Goal: Information Seeking & Learning: Find specific fact

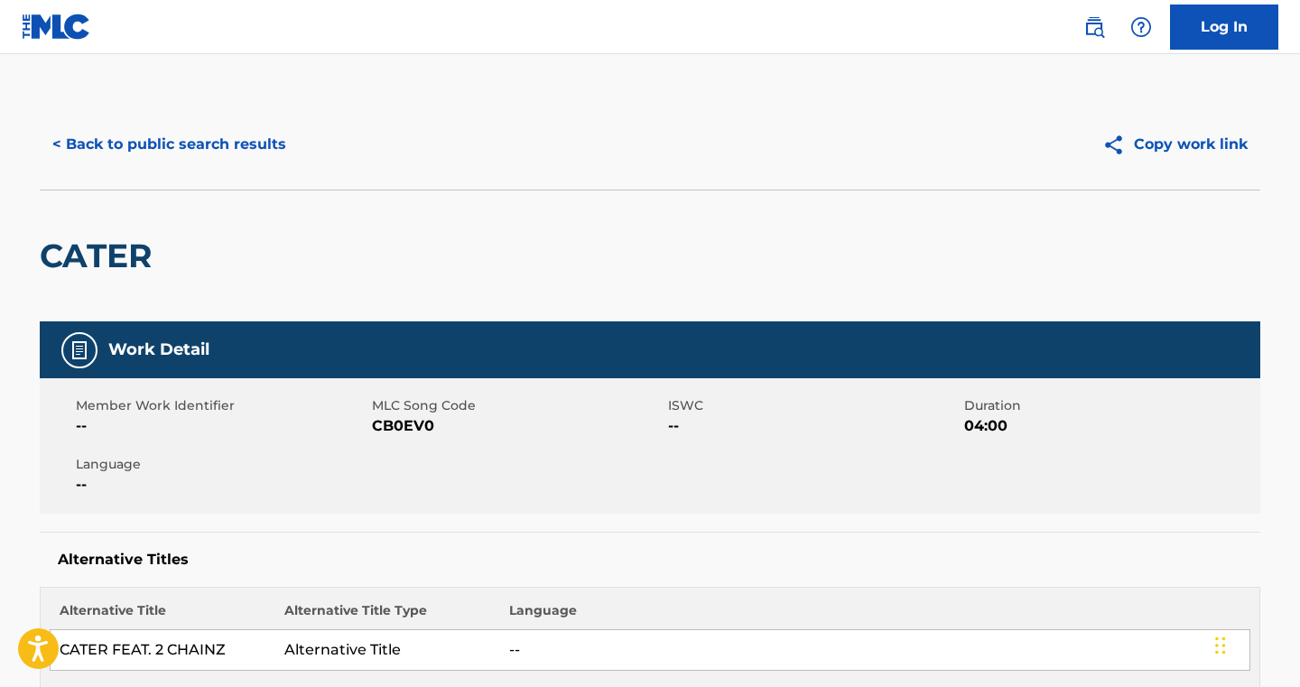
click at [266, 137] on button "< Back to public search results" at bounding box center [169, 144] width 259 height 45
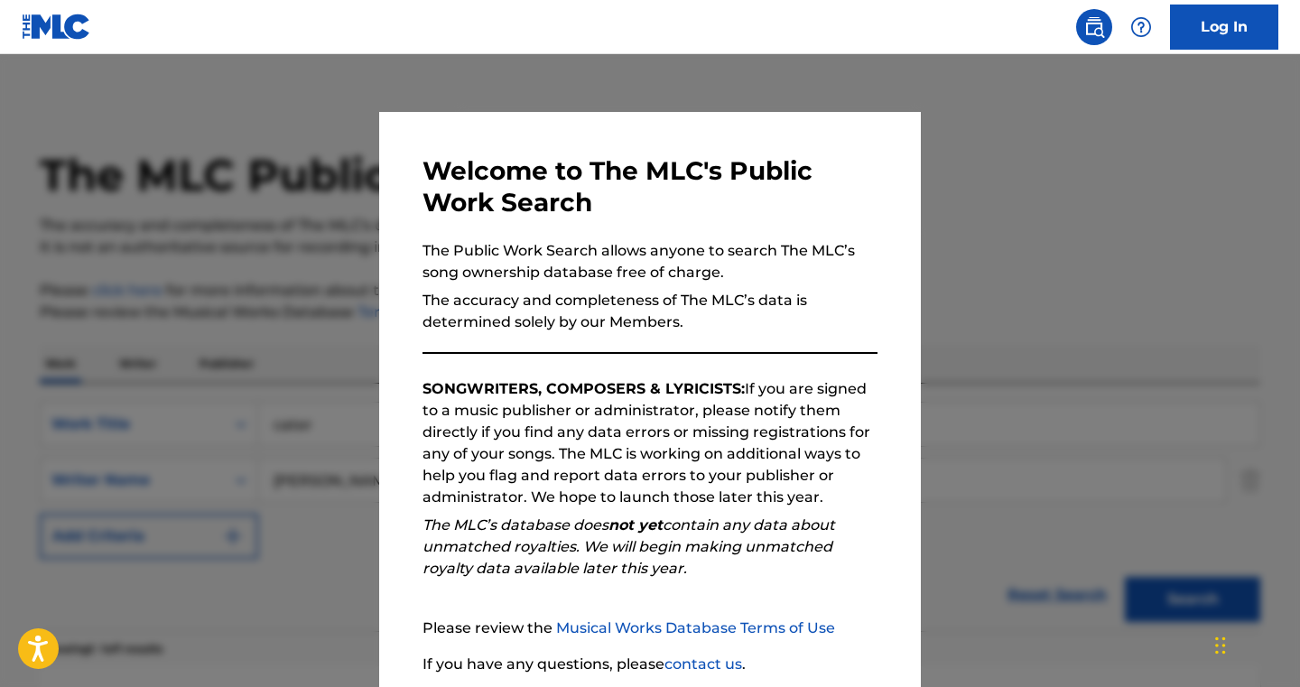
scroll to position [155, 0]
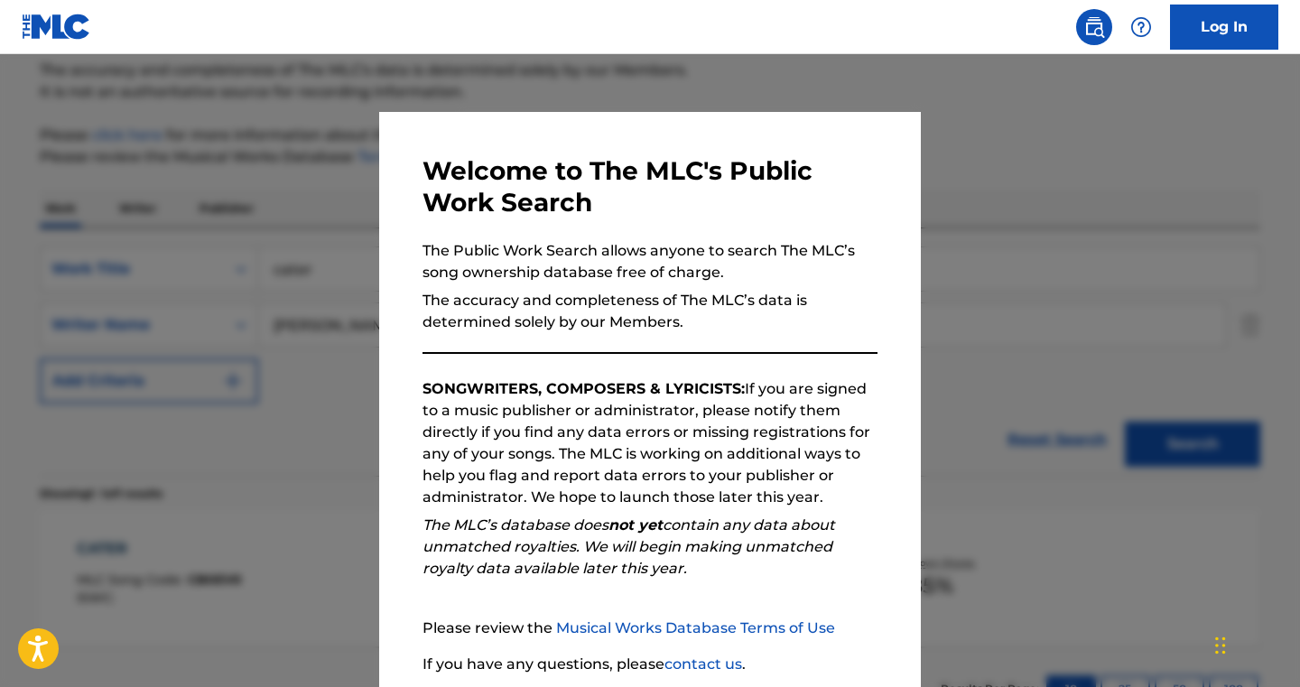
click at [631, 76] on div at bounding box center [650, 397] width 1300 height 687
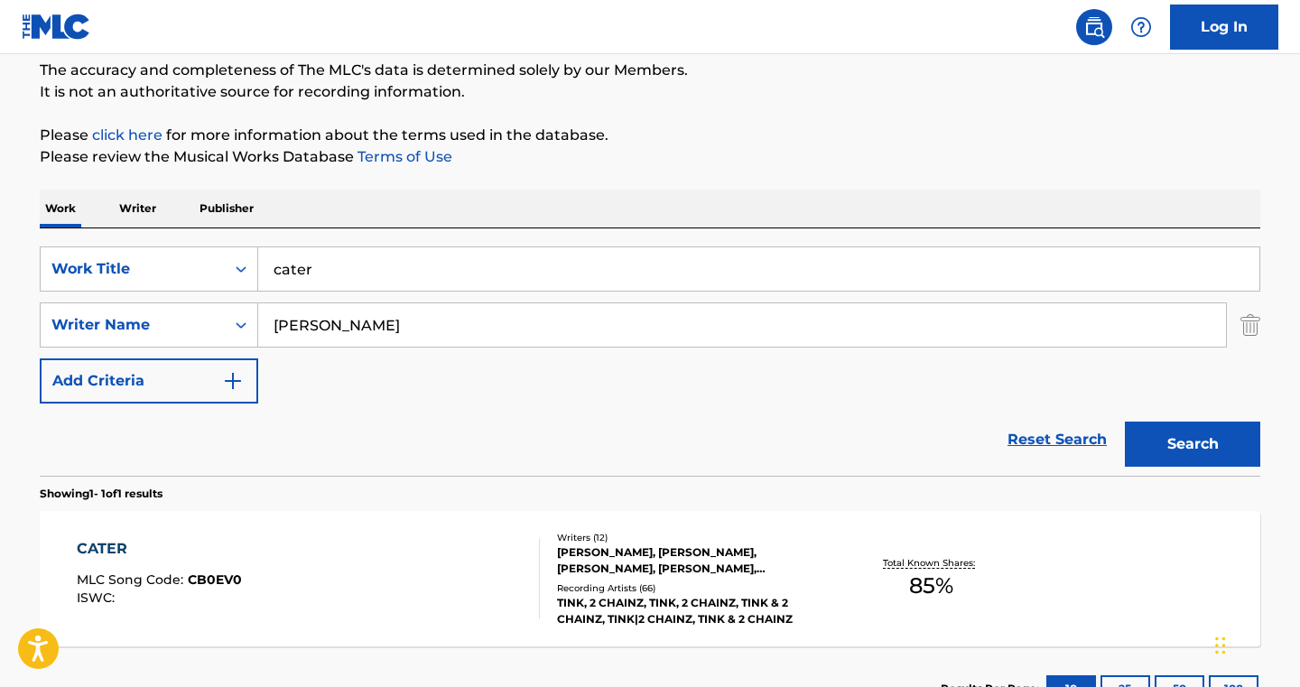
click at [330, 260] on input "cater" at bounding box center [758, 268] width 1001 height 43
paste input "T-071.561.990-1"
type input "T-071.561.990-1"
click at [230, 275] on div "Search Form" at bounding box center [241, 269] width 33 height 33
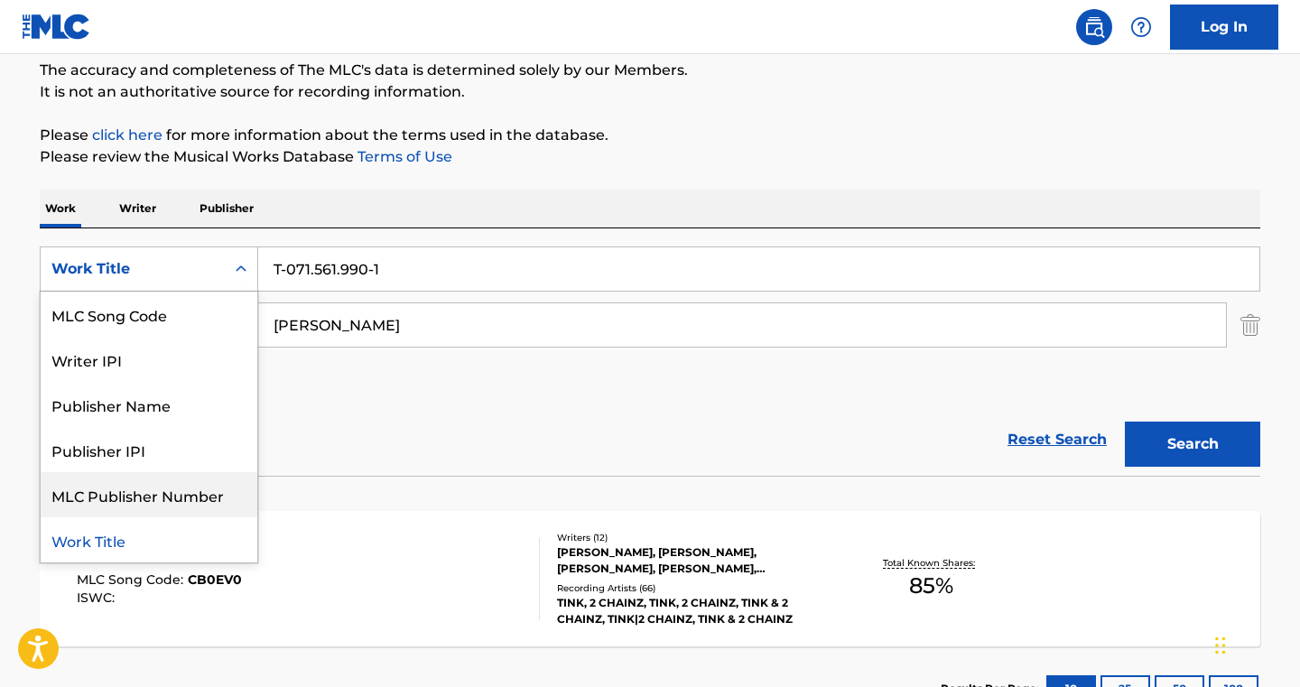
scroll to position [0, 0]
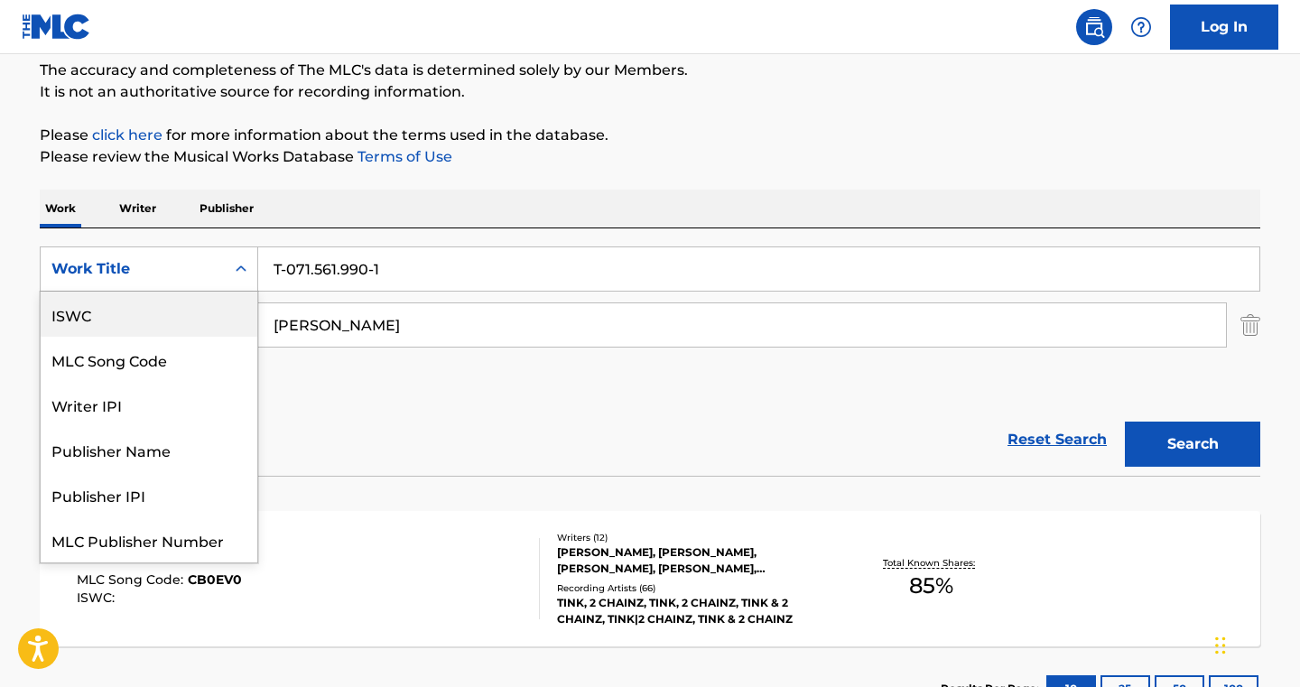
click at [104, 318] on div "ISWC" at bounding box center [149, 314] width 217 height 45
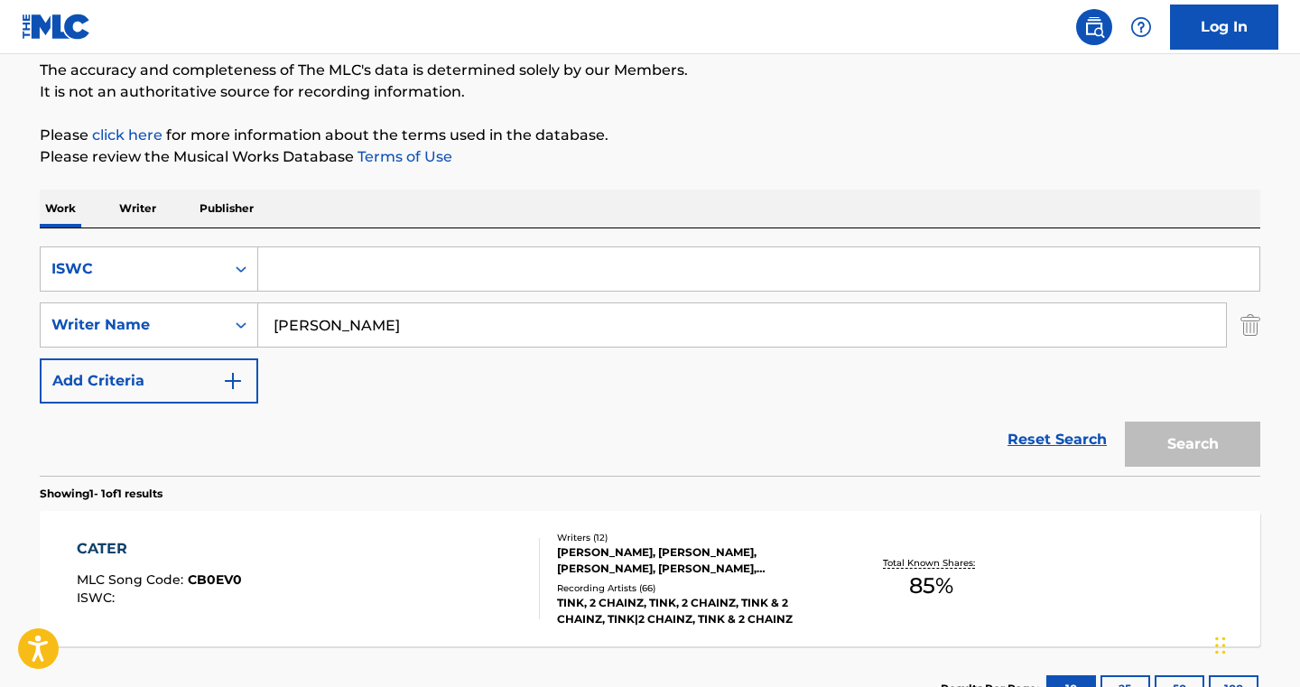
click at [1255, 323] on img "Search Form" at bounding box center [1251, 324] width 20 height 45
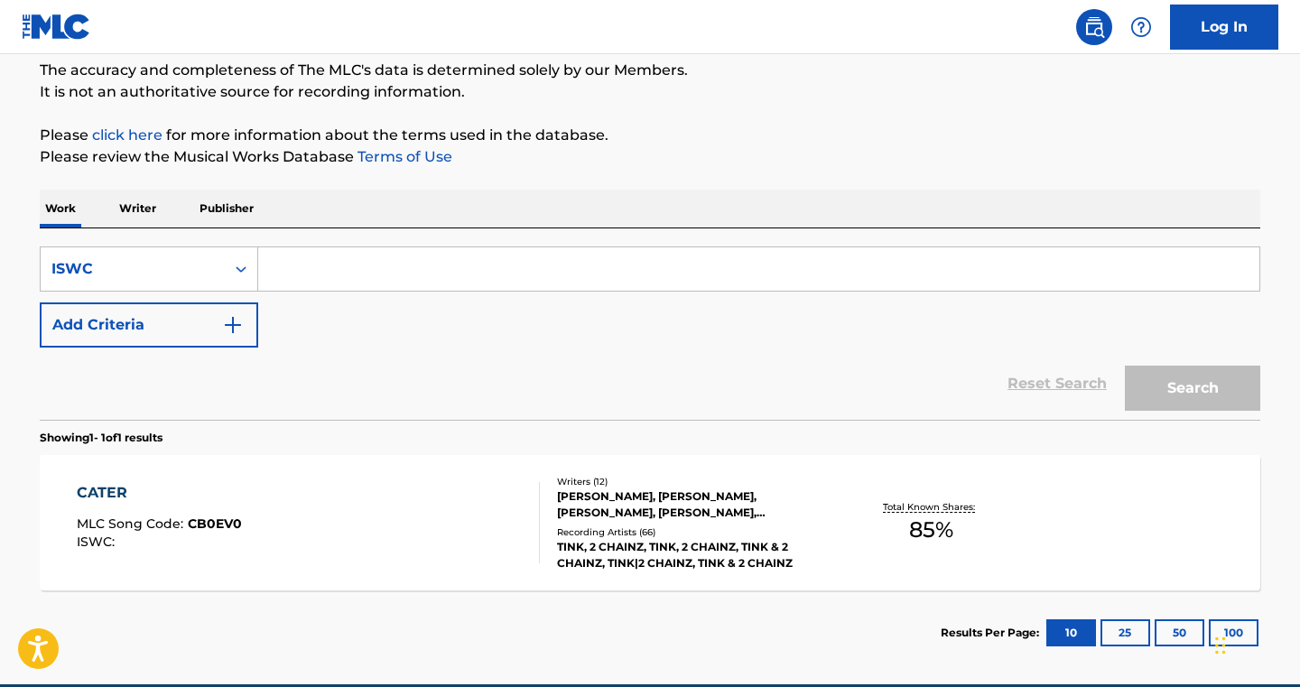
click at [882, 262] on input "Search Form" at bounding box center [758, 268] width 1001 height 43
paste input "T-071.561.990-1"
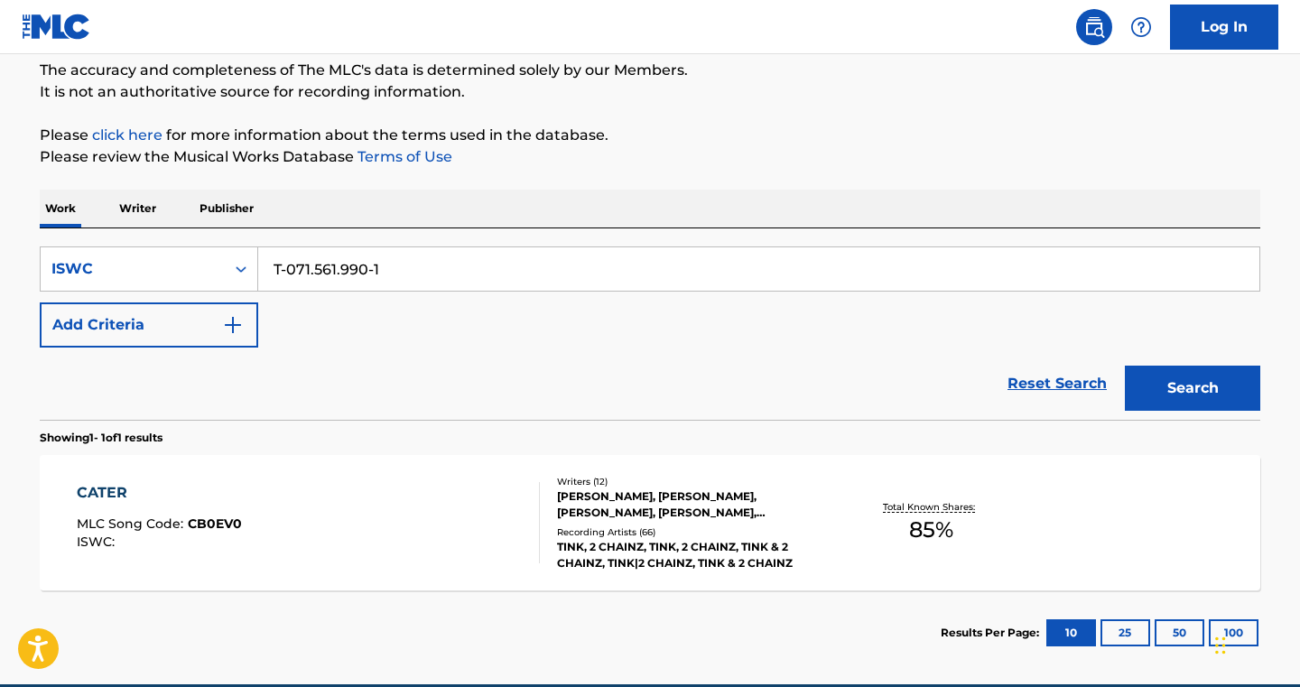
type input "T-071.561.990-1"
click at [1125, 366] on button "Search" at bounding box center [1192, 388] width 135 height 45
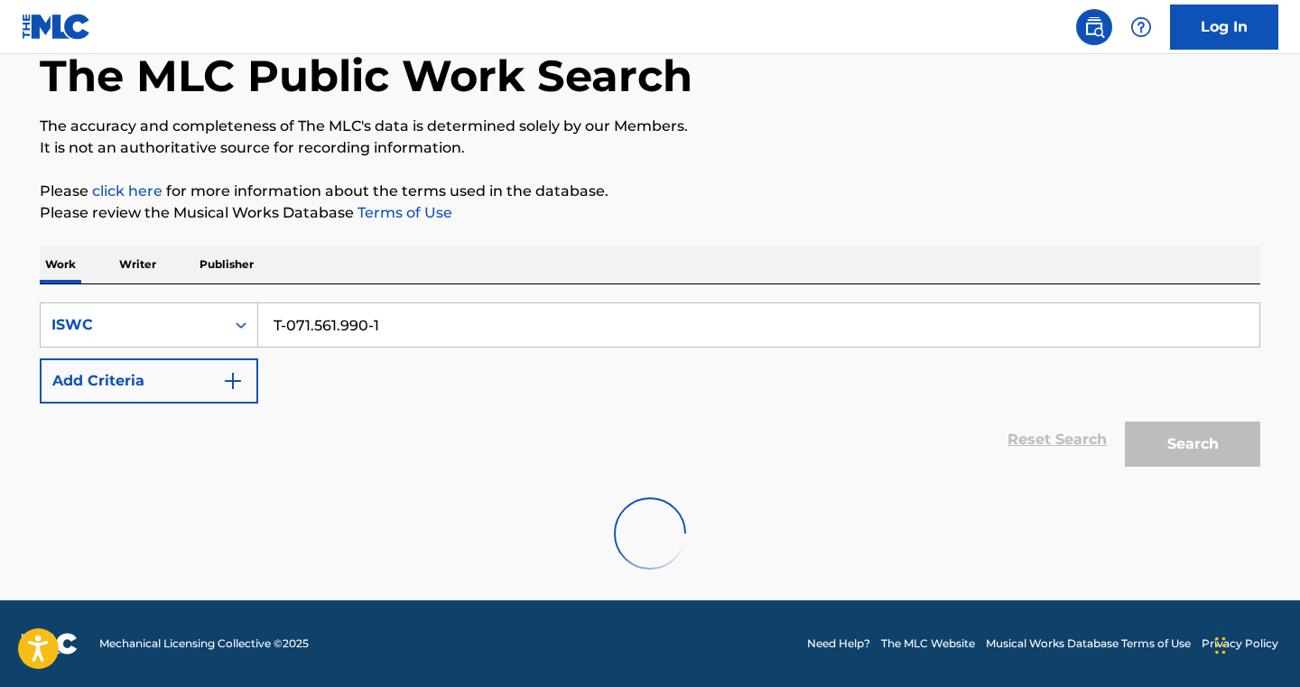
scroll to position [41, 0]
